Goal: Navigation & Orientation: Understand site structure

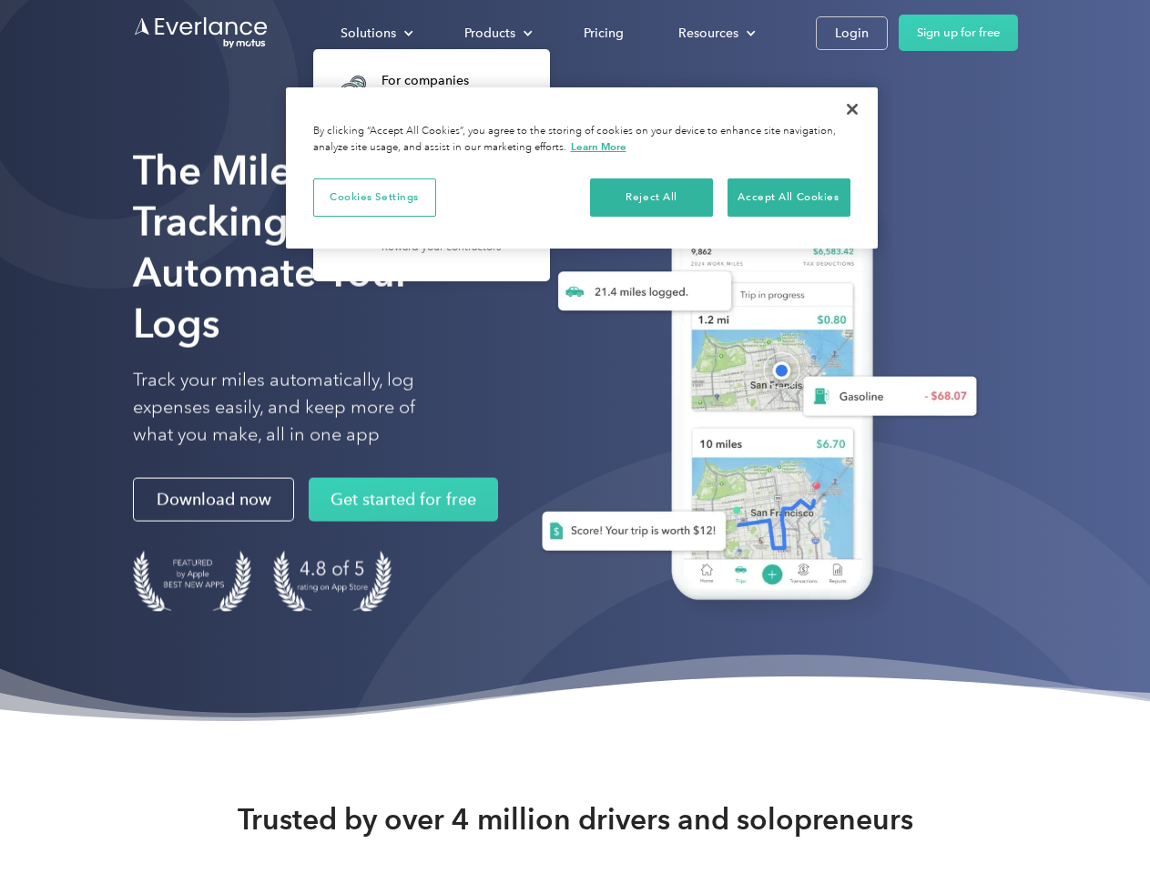
click at [376, 33] on div "Solutions" at bounding box center [368, 33] width 56 height 23
click at [496, 33] on div "Products" at bounding box center [489, 33] width 51 height 23
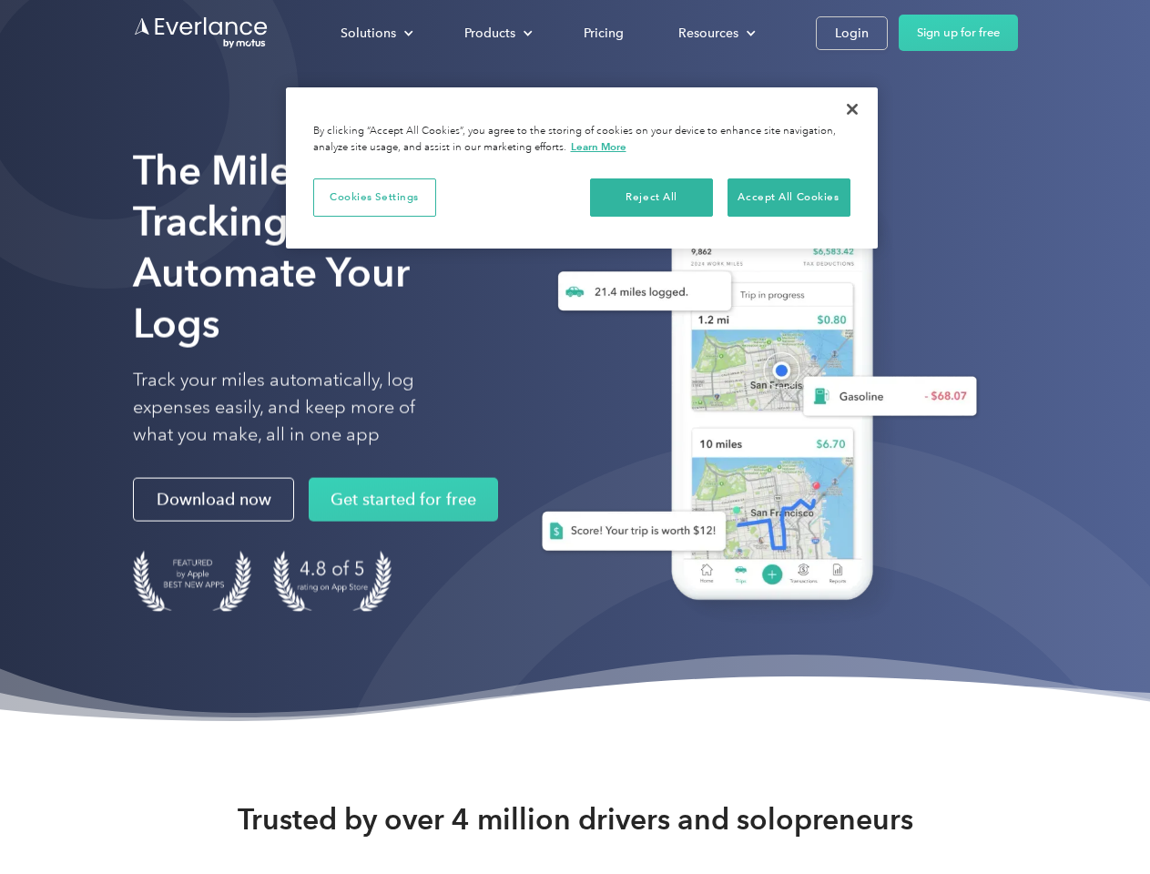
click at [714, 33] on div "Resources" at bounding box center [708, 33] width 60 height 23
click at [374, 197] on button "Cookies Settings" at bounding box center [374, 197] width 123 height 38
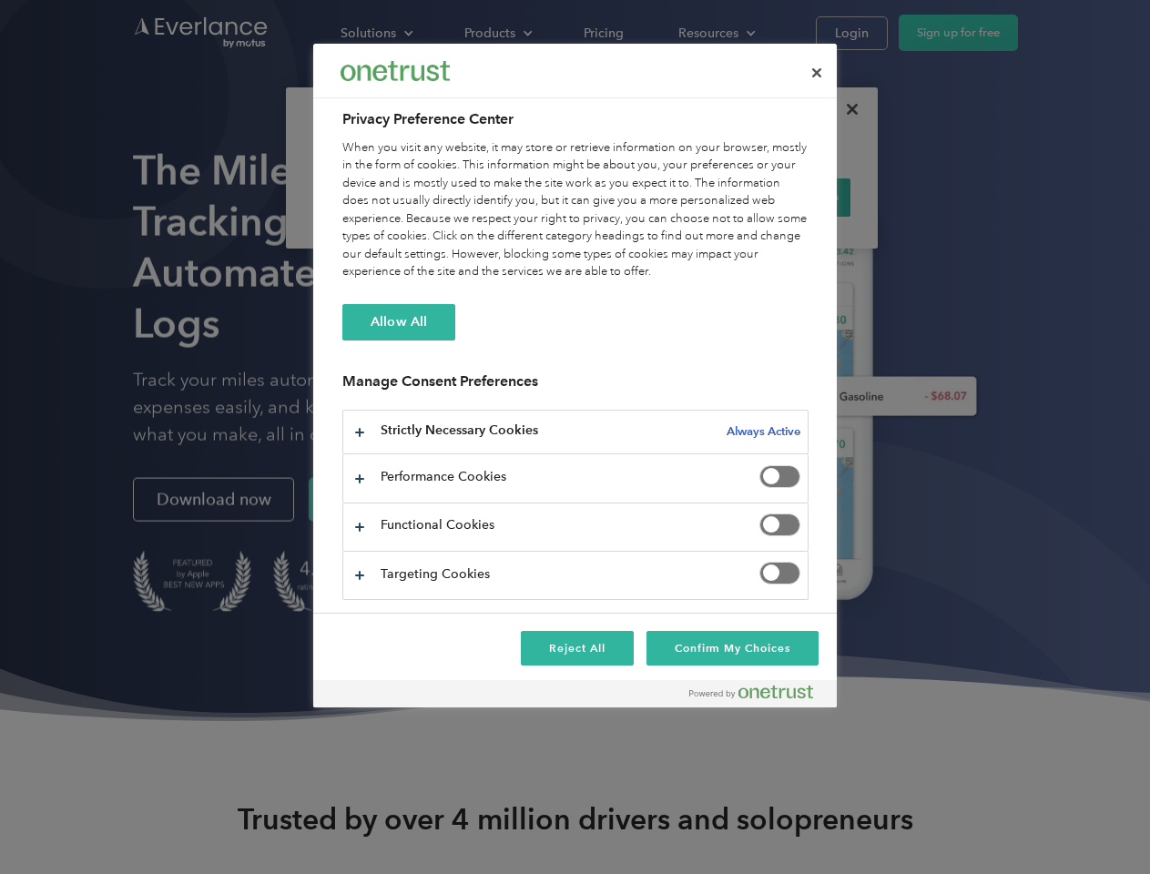
click at [652, 197] on div "When you visit any website, it may store or retrieve information on your browse…" at bounding box center [575, 210] width 466 height 142
click at [788, 197] on div "When you visit any website, it may store or retrieve information on your browse…" at bounding box center [575, 210] width 466 height 142
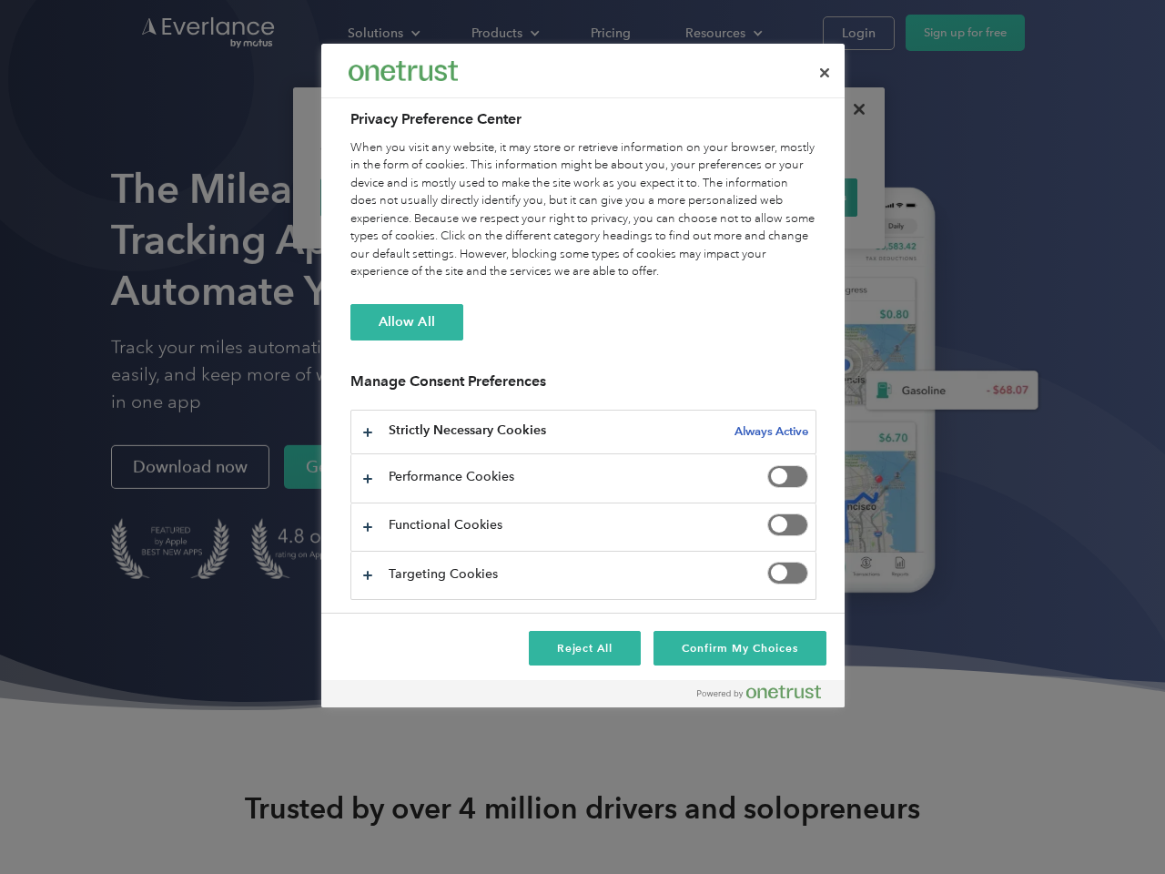
click at [852, 109] on div at bounding box center [582, 437] width 1165 height 874
